Goal: Navigation & Orientation: Find specific page/section

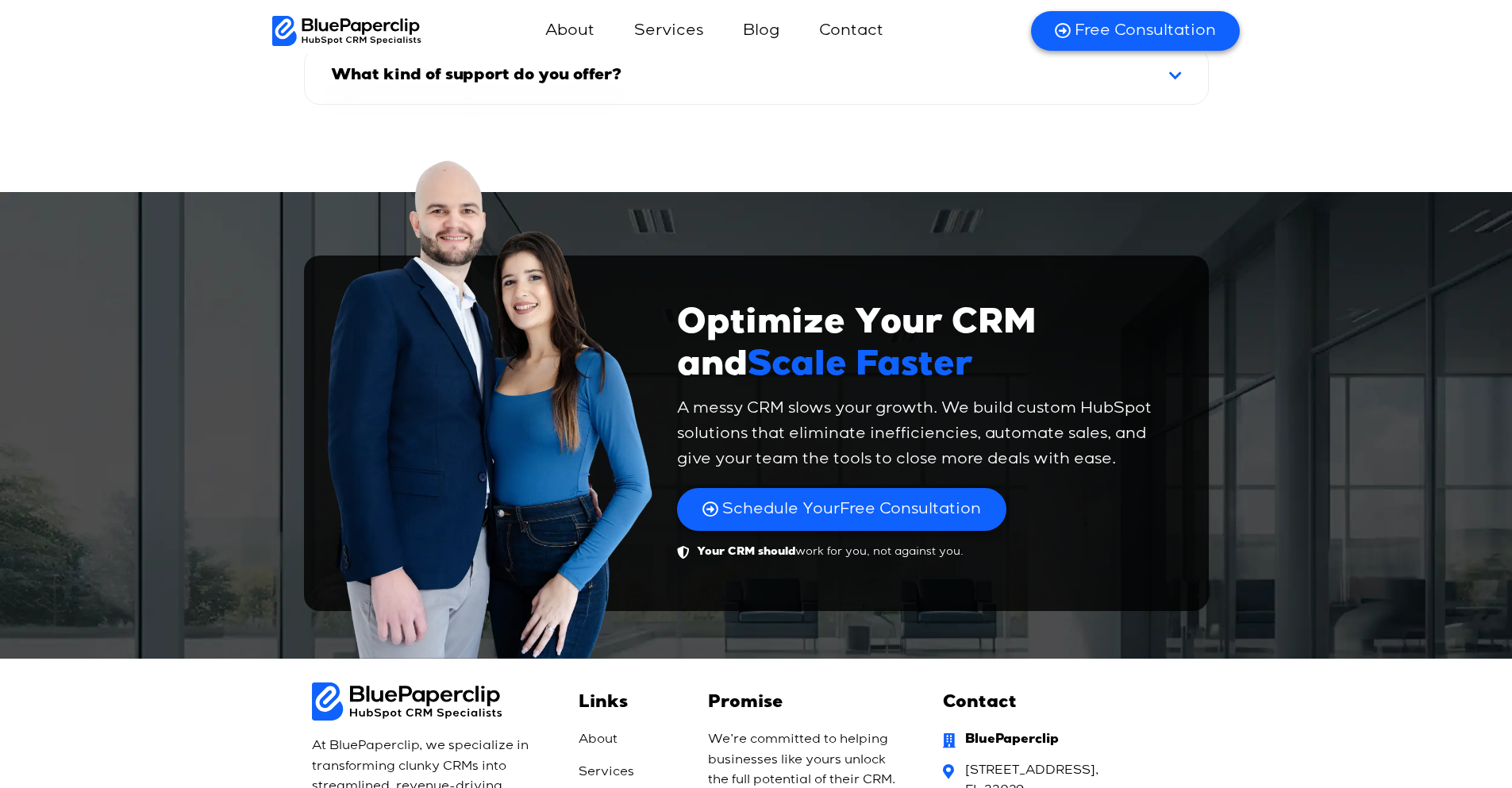
scroll to position [10820, 0]
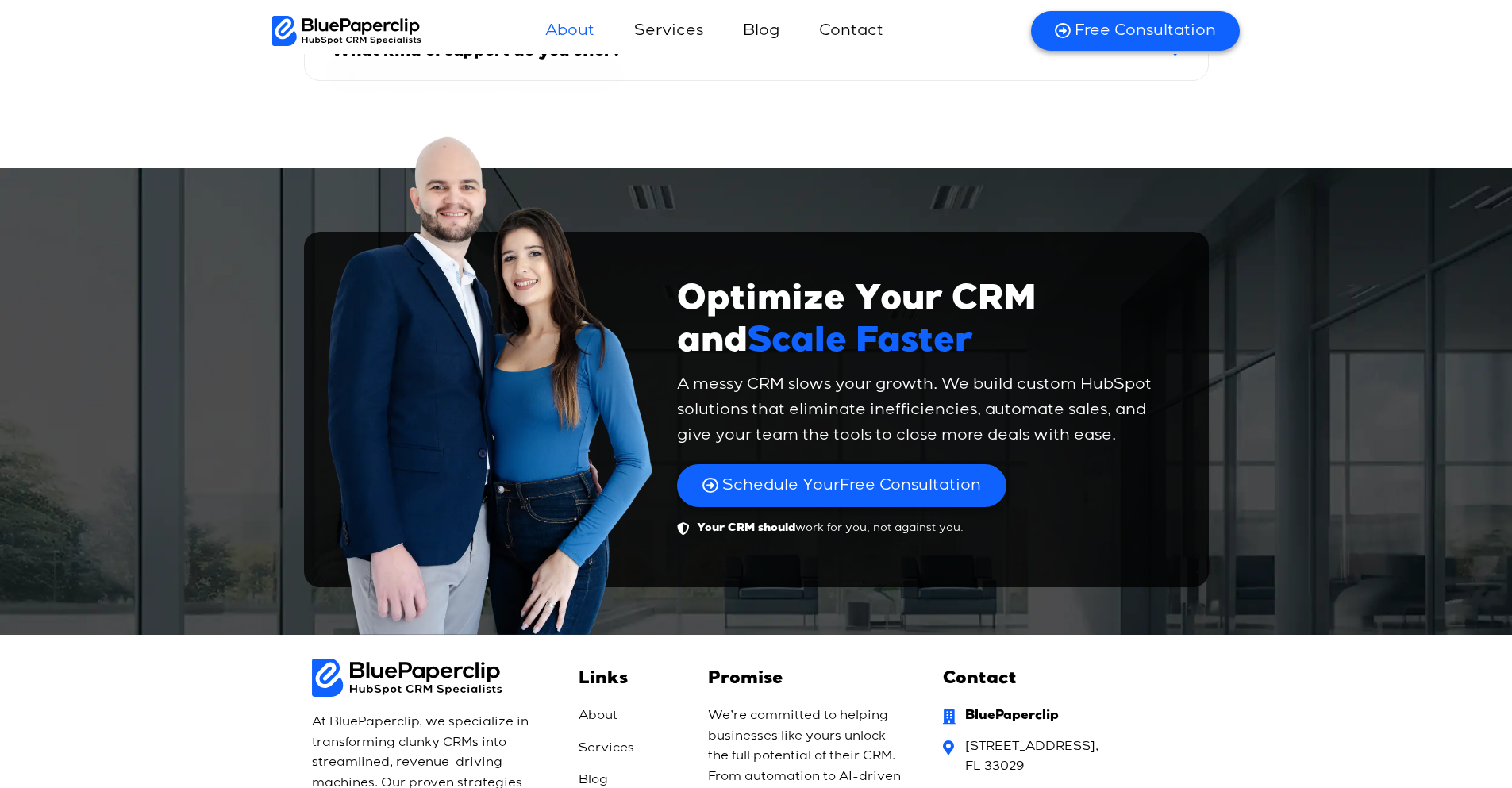
drag, startPoint x: 615, startPoint y: 21, endPoint x: 601, endPoint y: 32, distance: 17.8
click at [612, 26] on ul "About Services Blog Contact Free Guide Free Consultation" at bounding box center [716, 30] width 374 height 38
click at [575, 37] on link "About" at bounding box center [570, 30] width 81 height 38
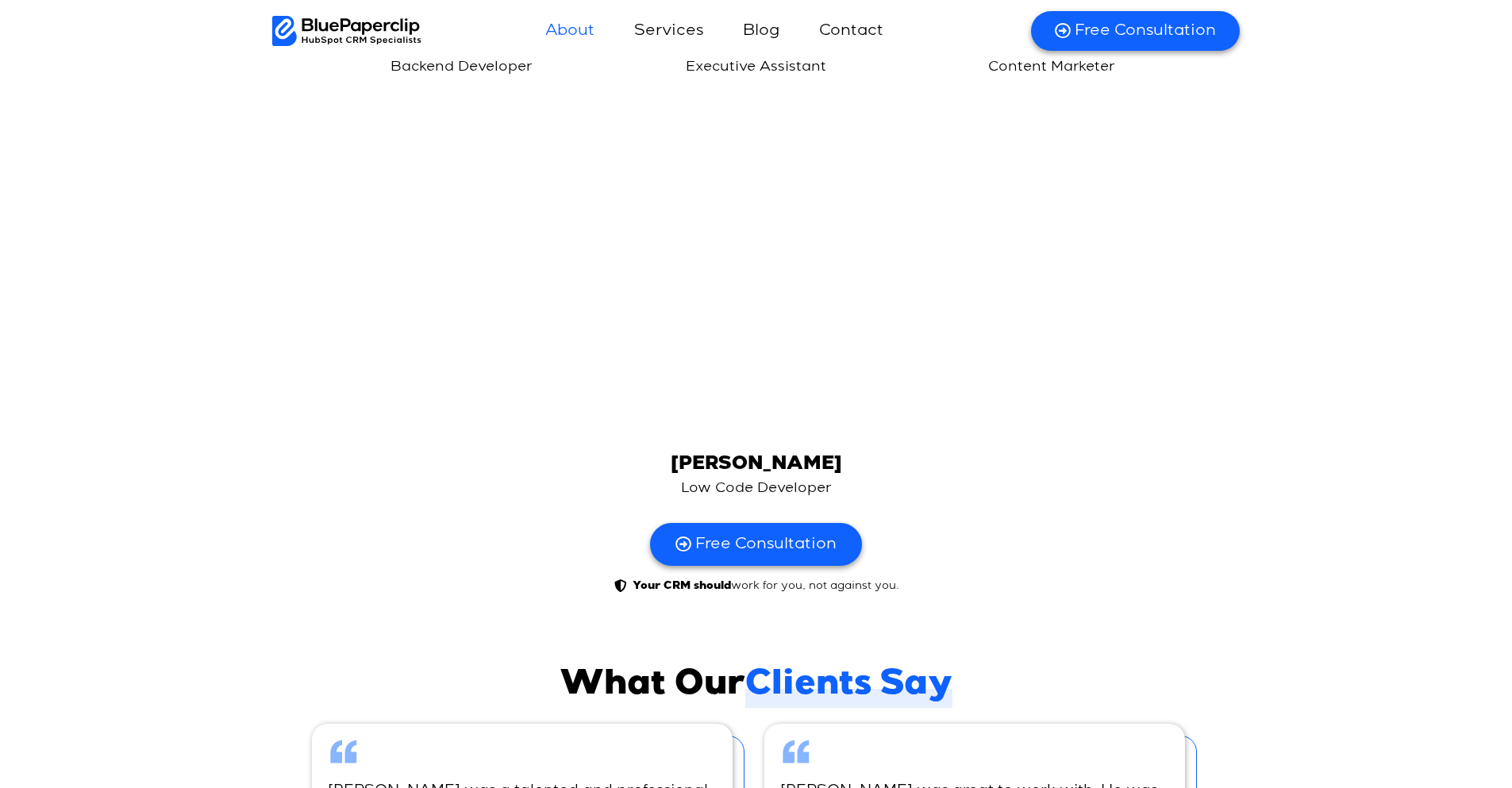
scroll to position [4076, 0]
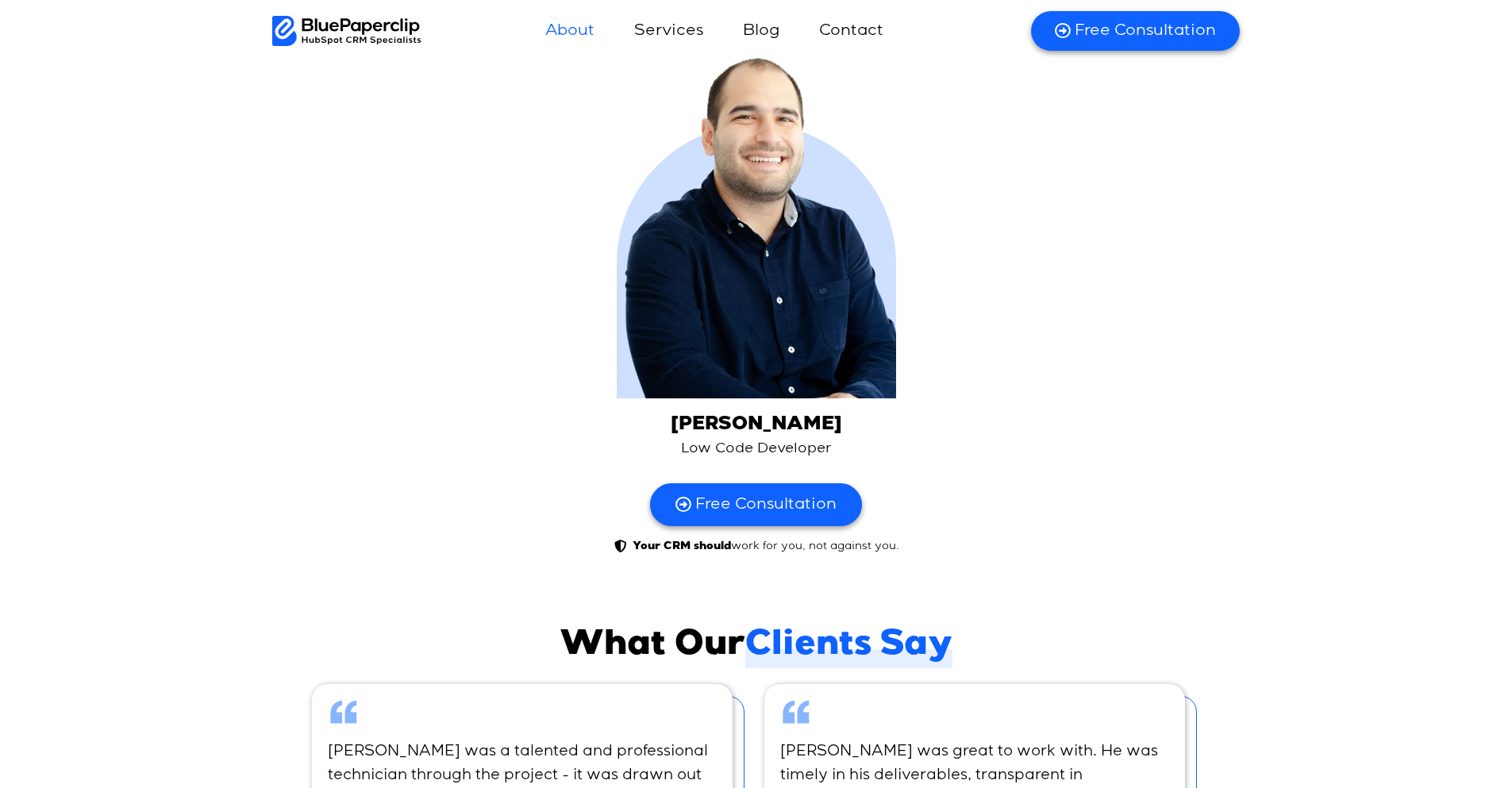
click at [375, 33] on img at bounding box center [347, 30] width 150 height 30
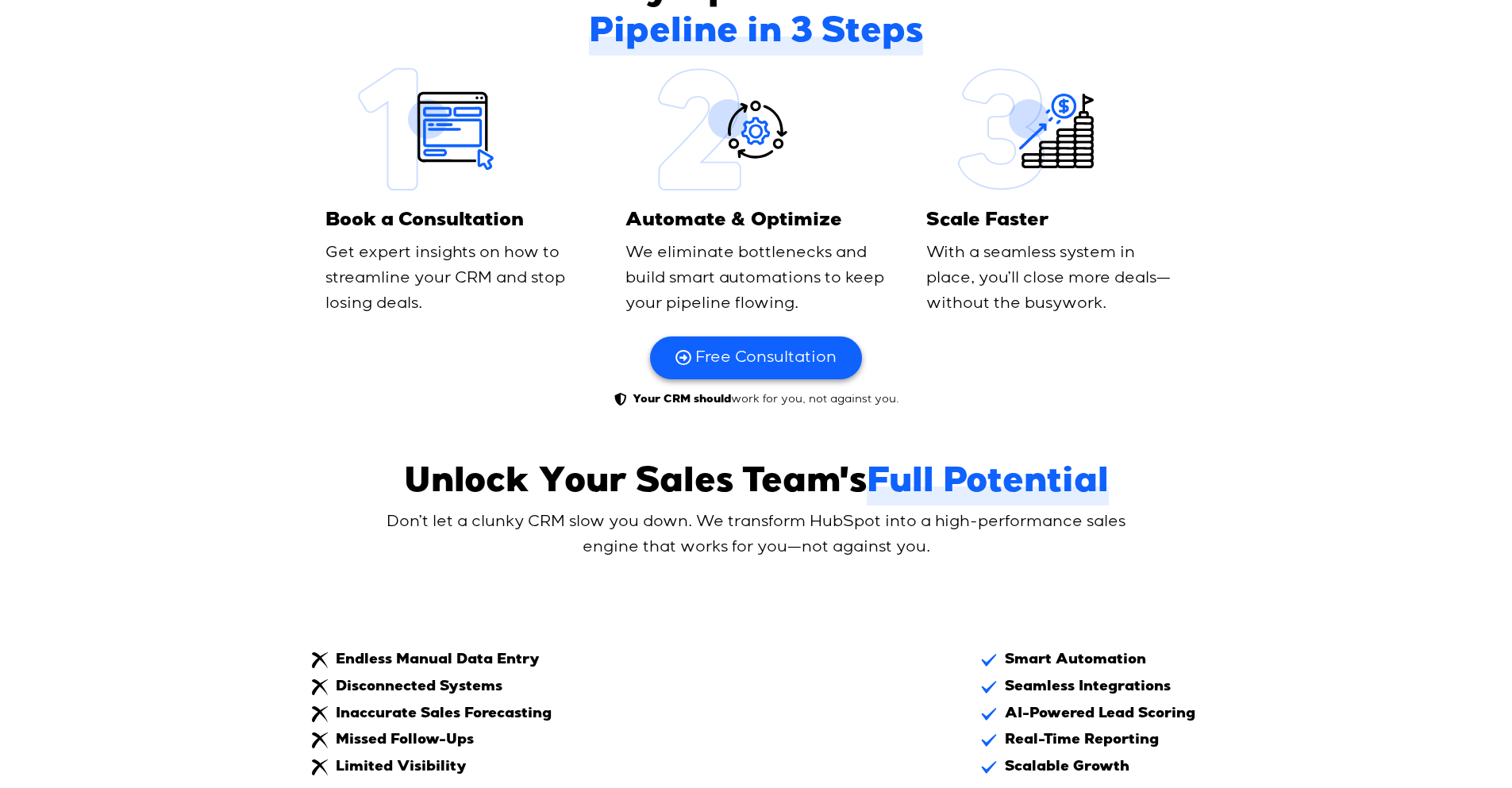
scroll to position [900, 0]
